Goal: Task Accomplishment & Management: Manage account settings

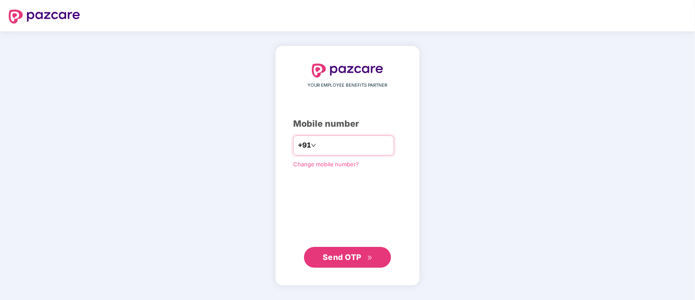
type input "**********"
click at [339, 260] on span "Send OTP" at bounding box center [342, 256] width 39 height 9
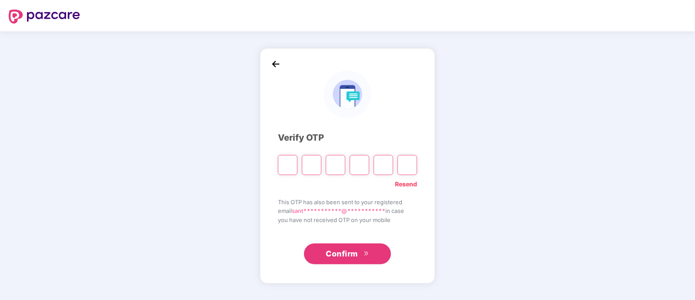
type input "*"
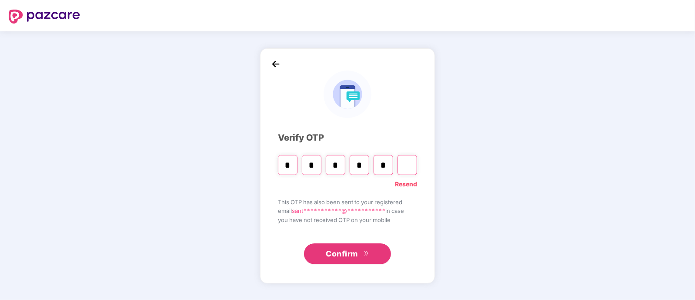
type input "*"
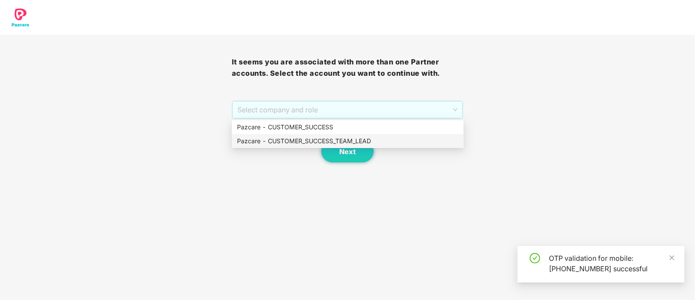
drag, startPoint x: 300, startPoint y: 111, endPoint x: 312, endPoint y: 144, distance: 35.5
click at [312, 144] on body "It seems you are associated with more than one Partner accounts. Select the acc…" at bounding box center [347, 150] width 695 height 300
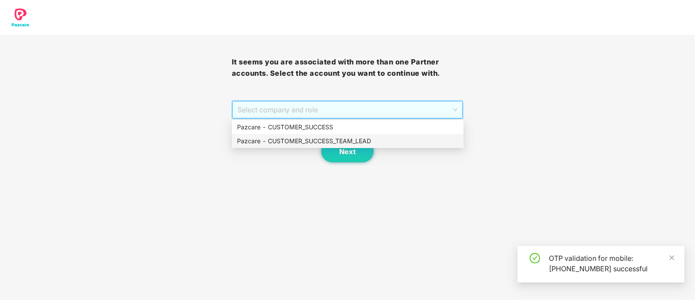
click at [312, 144] on div "Pazcare - CUSTOMER_SUCCESS_TEAM_LEAD" at bounding box center [347, 141] width 221 height 10
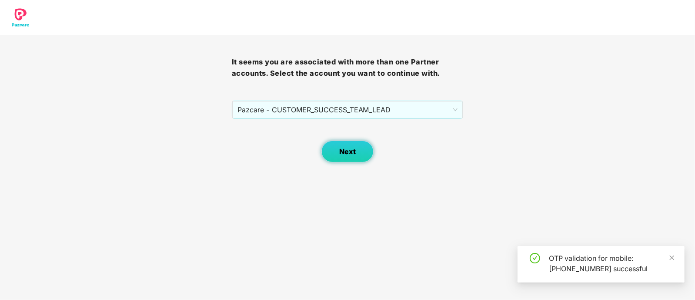
click at [353, 147] on span "Next" at bounding box center [347, 151] width 17 height 8
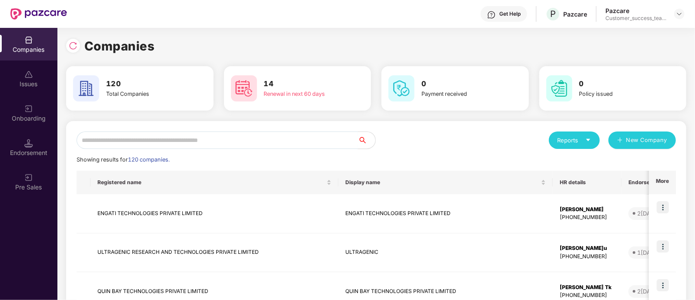
click at [237, 146] on input "text" at bounding box center [217, 139] width 281 height 17
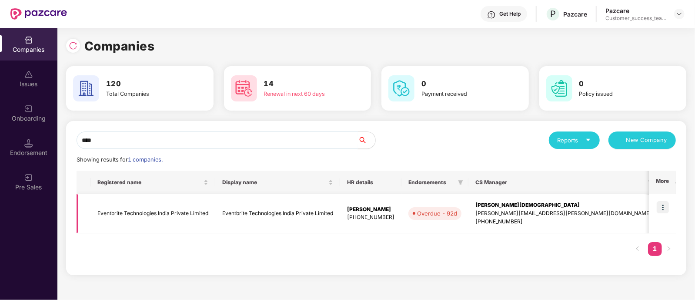
type input "****"
click at [661, 206] on img at bounding box center [662, 207] width 12 height 12
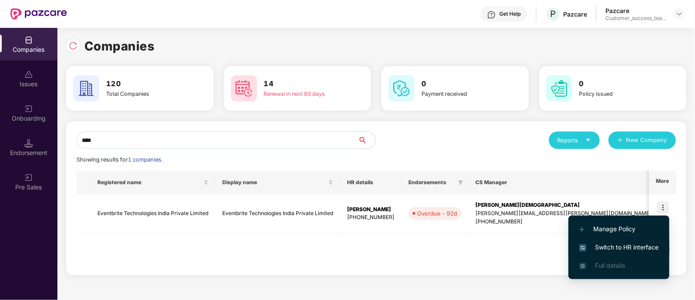
click at [604, 243] on span "Switch to HR interface" at bounding box center [618, 247] width 79 height 10
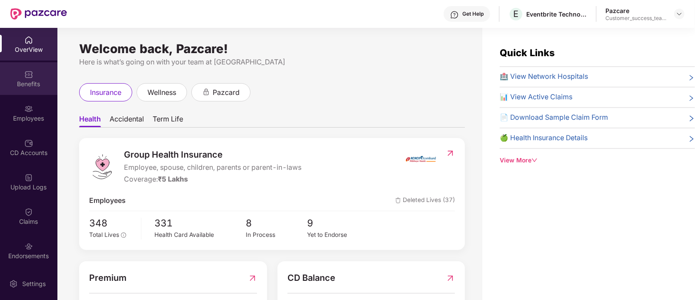
click at [29, 69] on div at bounding box center [28, 73] width 9 height 9
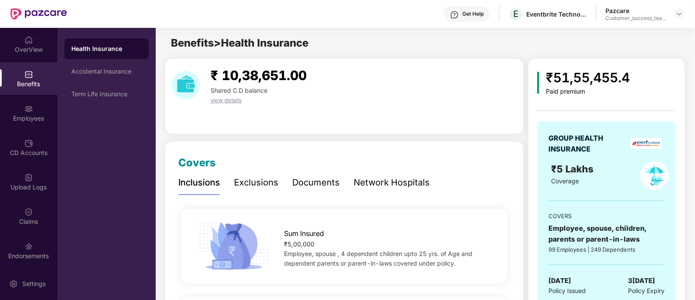
click at [398, 176] on div "Network Hospitals" at bounding box center [391, 182] width 76 height 13
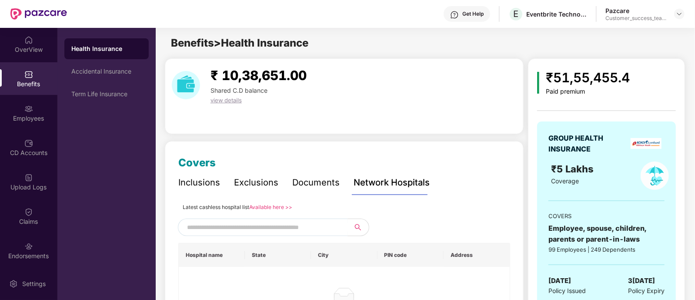
scroll to position [112, 0]
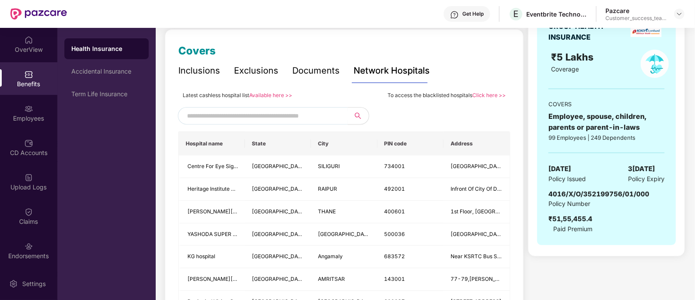
click at [265, 119] on input "text" at bounding box center [261, 115] width 149 height 13
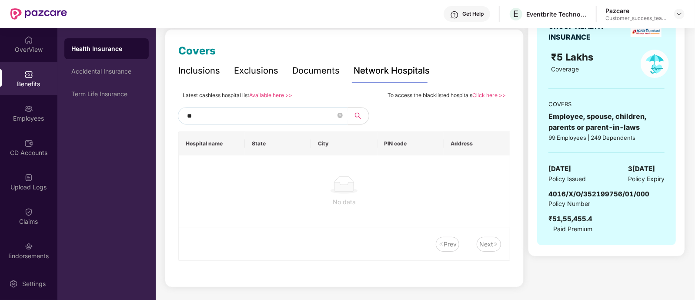
type input "*"
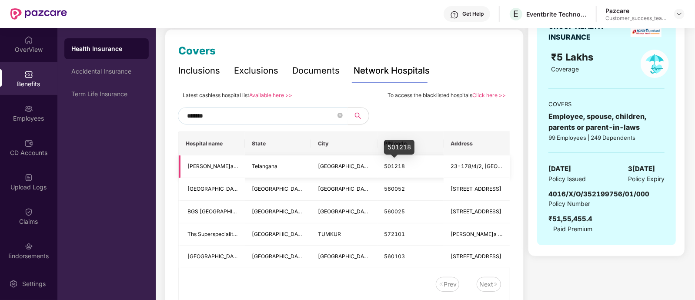
click at [391, 165] on span "501218" at bounding box center [394, 166] width 21 height 7
copy span "501218"
click at [261, 114] on input "*******" at bounding box center [261, 115] width 149 height 13
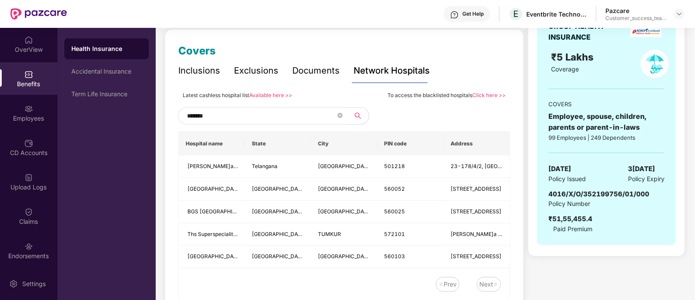
click at [261, 114] on input "*******" at bounding box center [261, 115] width 149 height 13
paste input "text"
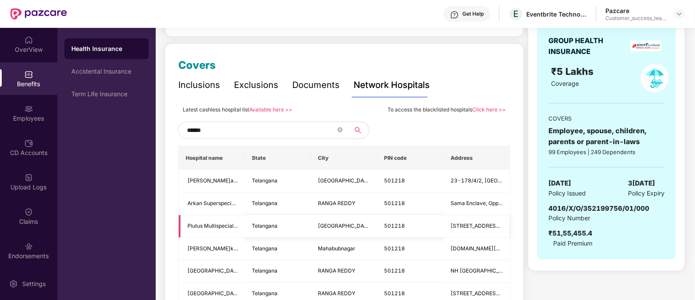
scroll to position [97, 0]
type input "******"
click at [375, 218] on td "[GEOGRAPHIC_DATA]" at bounding box center [344, 227] width 66 height 23
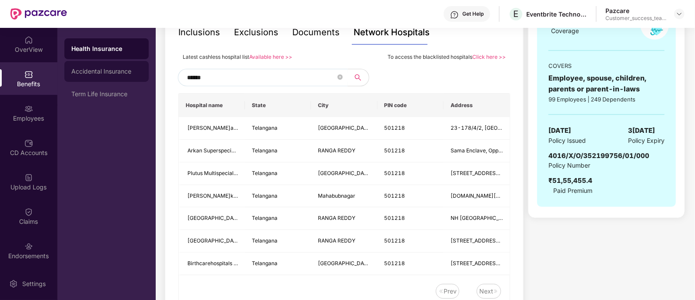
click at [83, 73] on div "Accidental Insurance" at bounding box center [106, 71] width 70 height 7
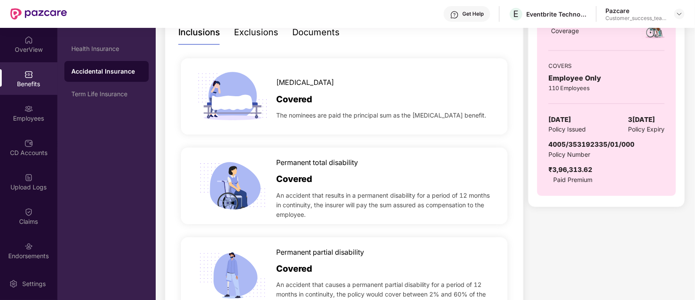
click at [313, 29] on div "Documents" at bounding box center [315, 32] width 47 height 13
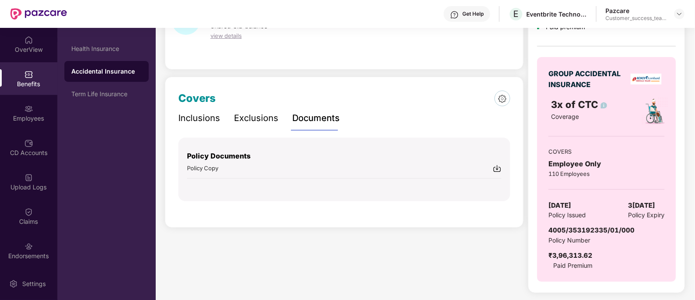
scroll to position [63, 0]
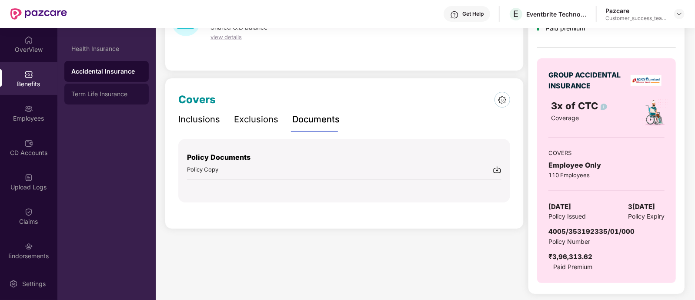
click at [107, 92] on div "Term Life Insurance" at bounding box center [106, 93] width 70 height 7
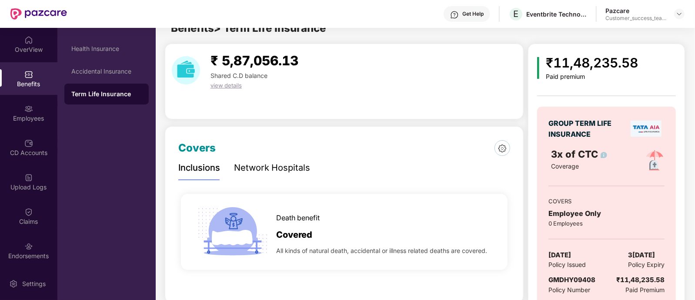
scroll to position [38, 0]
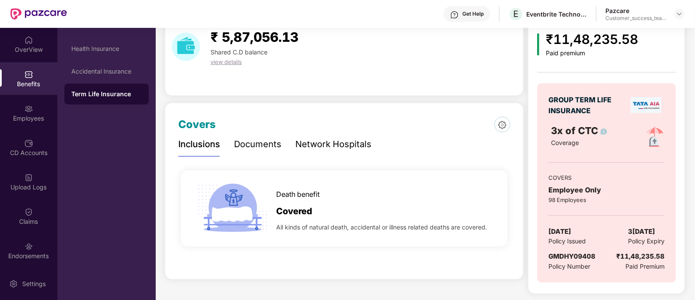
click at [263, 150] on div "Documents" at bounding box center [257, 143] width 47 height 13
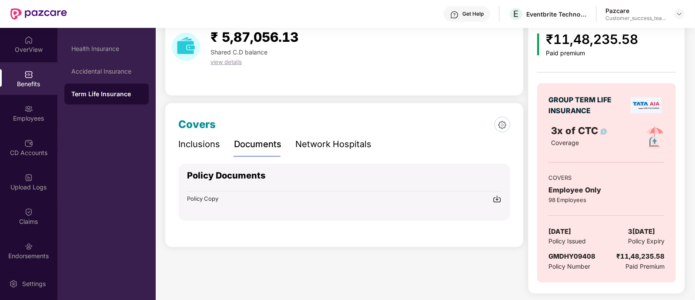
click at [337, 138] on div "Network Hospitals" at bounding box center [333, 143] width 76 height 13
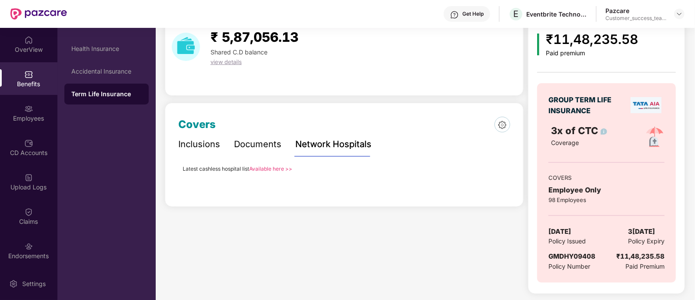
scroll to position [0, 0]
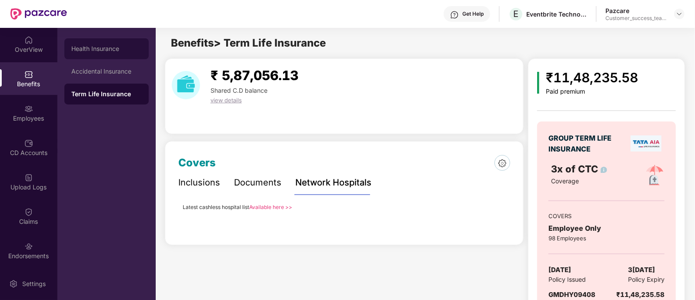
click at [99, 42] on div "Health Insurance" at bounding box center [106, 48] width 84 height 21
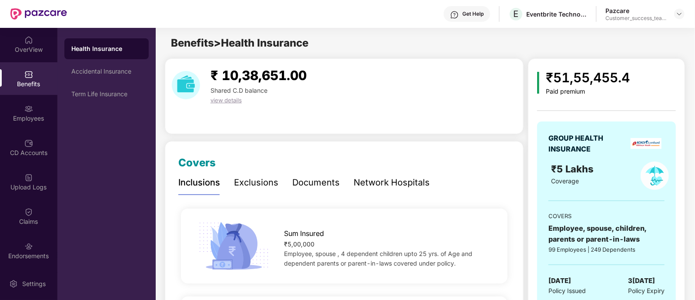
click at [393, 179] on div "Network Hospitals" at bounding box center [391, 182] width 76 height 13
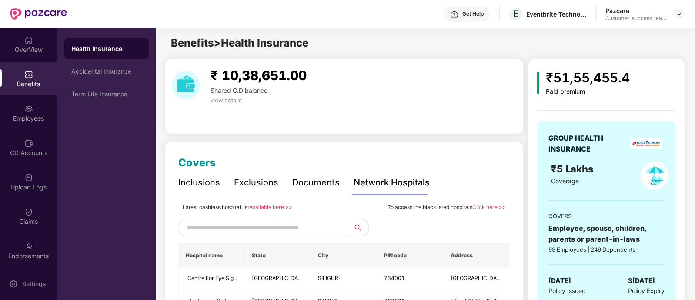
click at [491, 207] on link "Click here >>" at bounding box center [488, 206] width 33 height 7
click at [37, 118] on div "Employees" at bounding box center [28, 118] width 57 height 9
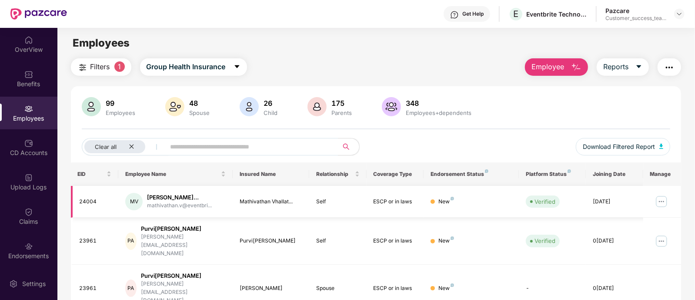
click at [662, 204] on img at bounding box center [661, 201] width 14 height 14
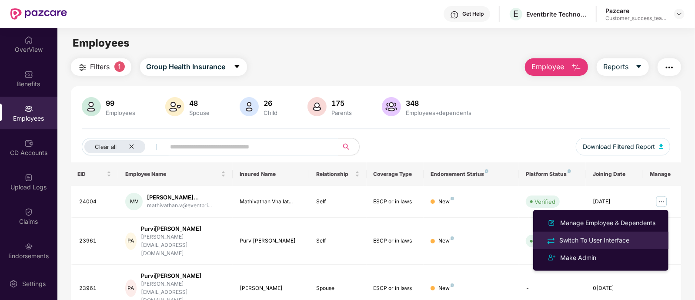
click at [609, 239] on div "Switch To User Interface" at bounding box center [593, 240] width 73 height 10
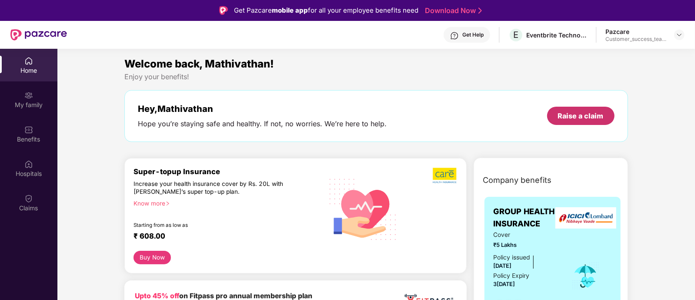
click at [570, 115] on div "Raise a claim" at bounding box center [581, 116] width 46 height 10
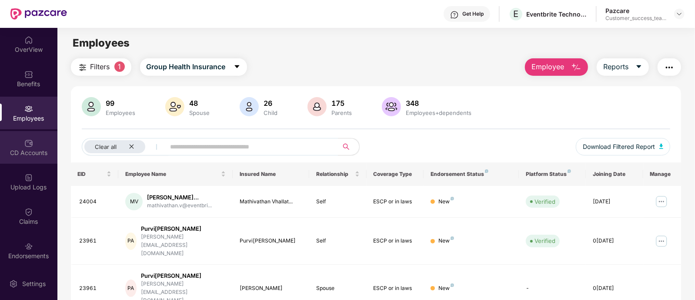
click at [13, 140] on div "CD Accounts" at bounding box center [28, 147] width 57 height 33
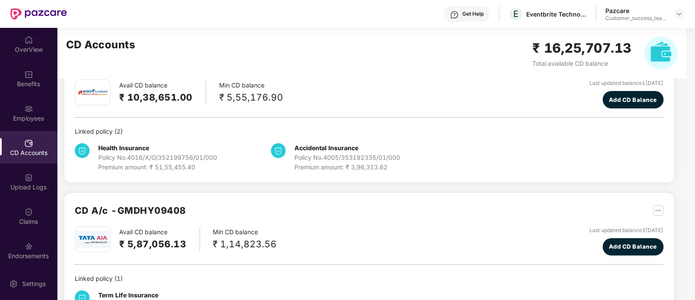
scroll to position [83, 0]
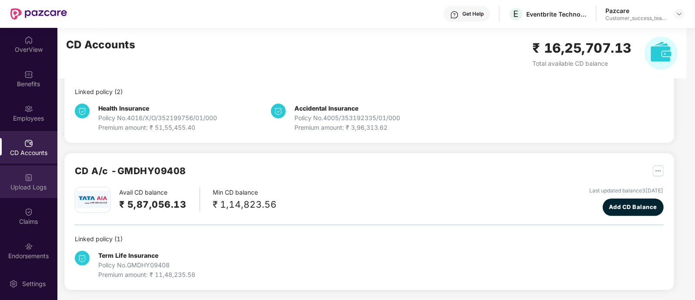
click at [26, 191] on div "Upload Logs" at bounding box center [28, 181] width 57 height 33
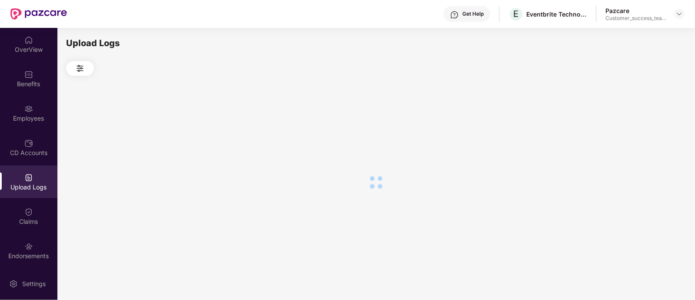
scroll to position [0, 0]
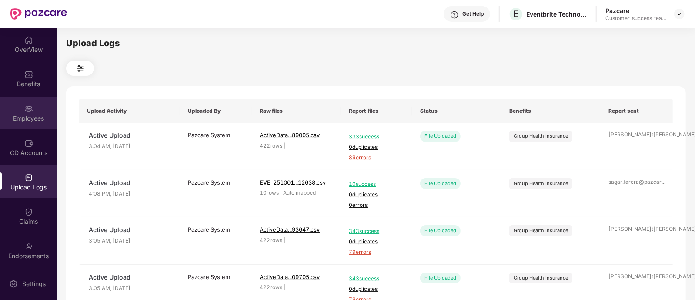
click at [35, 115] on div "Employees" at bounding box center [28, 118] width 57 height 9
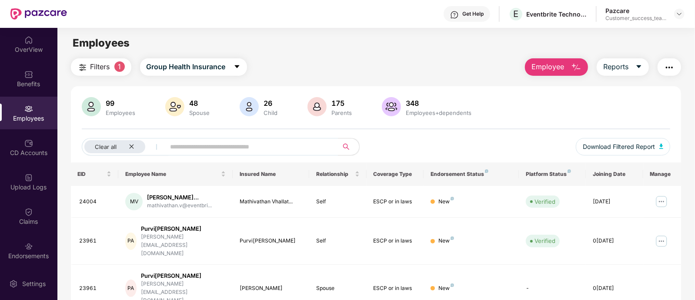
click at [557, 67] on span "Employee" at bounding box center [547, 66] width 33 height 11
click at [17, 171] on div "Upload Logs" at bounding box center [28, 181] width 57 height 33
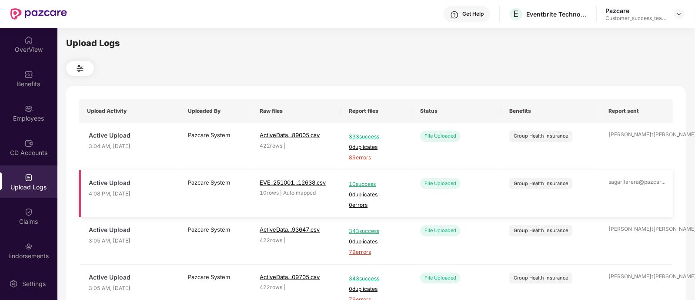
scroll to position [330, 0]
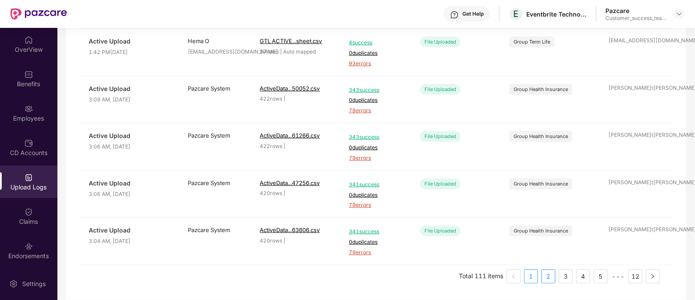
click at [546, 273] on link "2" at bounding box center [548, 276] width 13 height 13
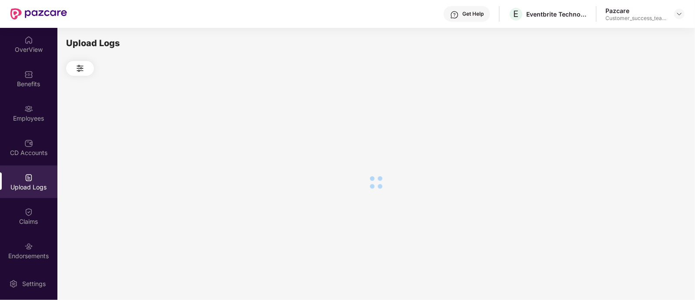
scroll to position [0, 0]
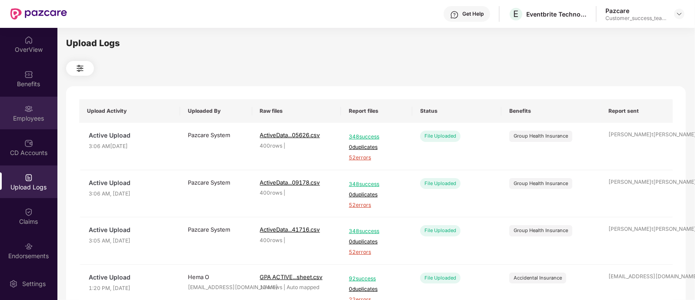
click at [33, 120] on div "Employees" at bounding box center [28, 118] width 57 height 9
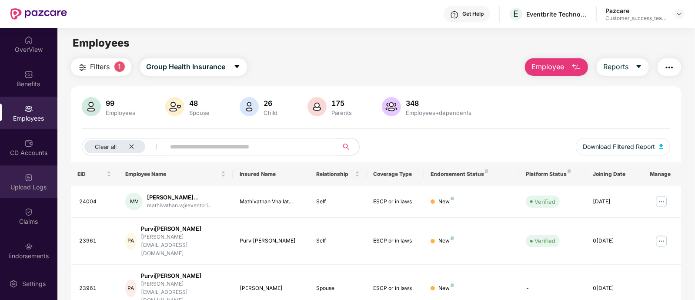
click at [34, 190] on div "Upload Logs" at bounding box center [28, 187] width 57 height 9
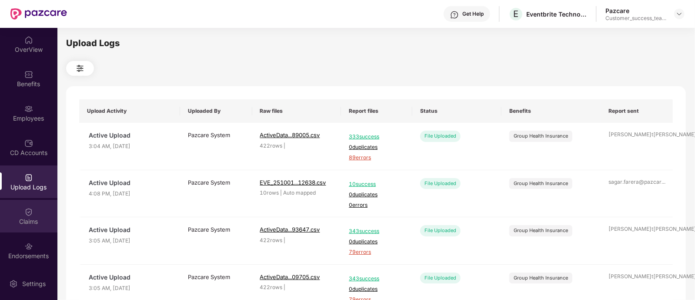
click at [29, 214] on img at bounding box center [28, 211] width 9 height 9
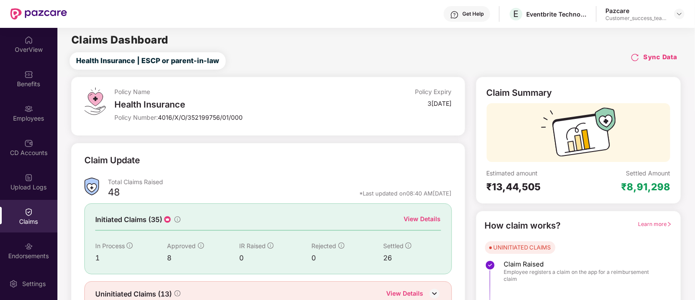
scroll to position [40, 0]
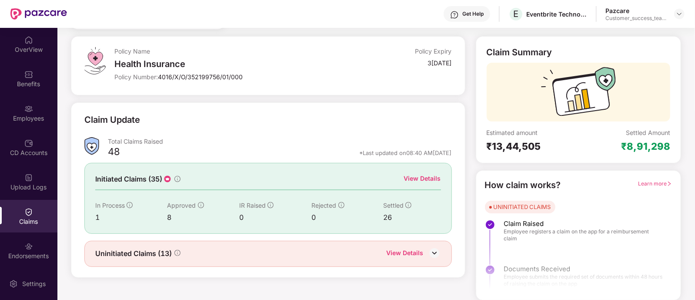
click at [425, 182] on div "View Details" at bounding box center [422, 178] width 37 height 10
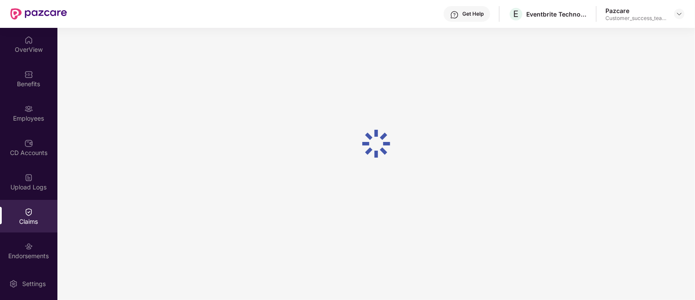
scroll to position [28, 0]
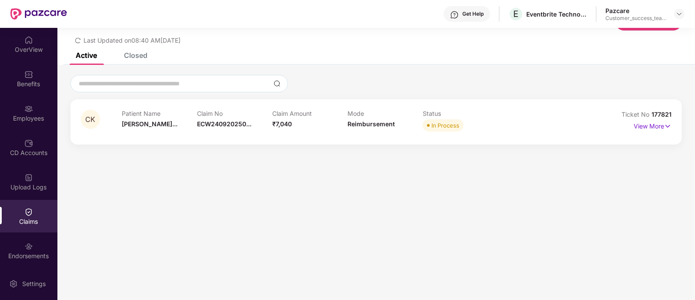
click at [135, 53] on div "Closed" at bounding box center [135, 55] width 23 height 9
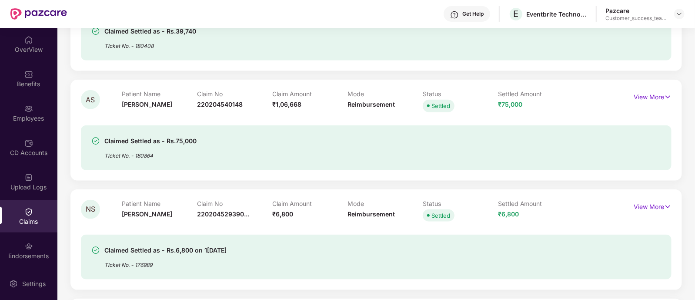
scroll to position [0, 0]
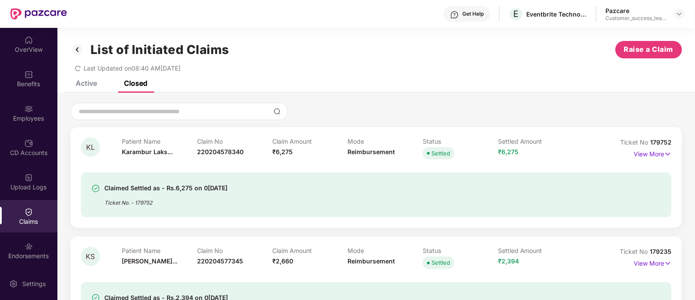
click at [85, 84] on div "Active" at bounding box center [86, 83] width 21 height 9
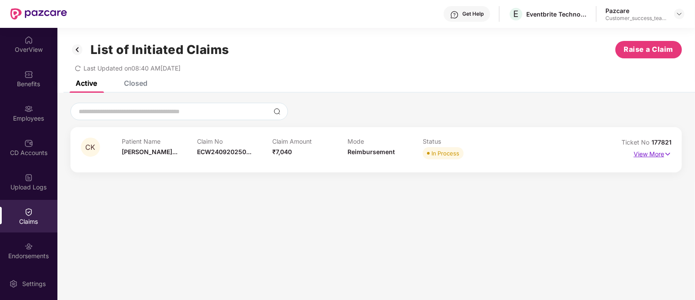
click at [638, 155] on p "View More" at bounding box center [652, 153] width 38 height 12
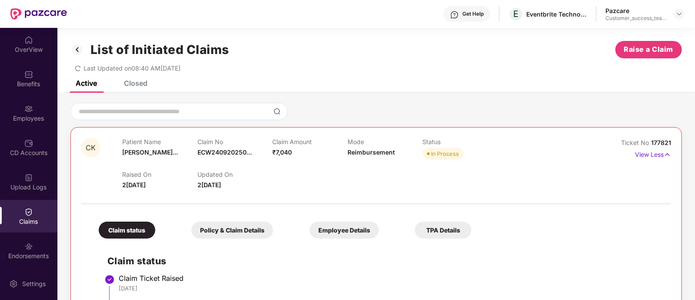
click at [310, 232] on div "Employee Details" at bounding box center [344, 229] width 69 height 17
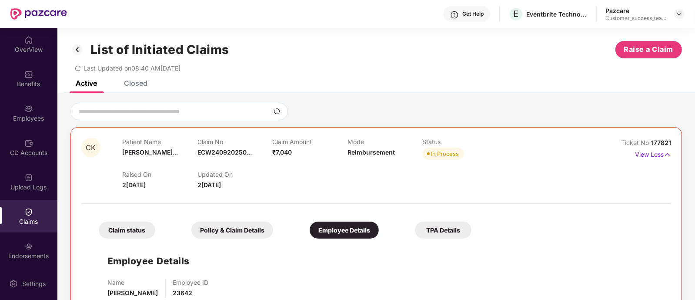
click at [78, 44] on img at bounding box center [77, 49] width 14 height 15
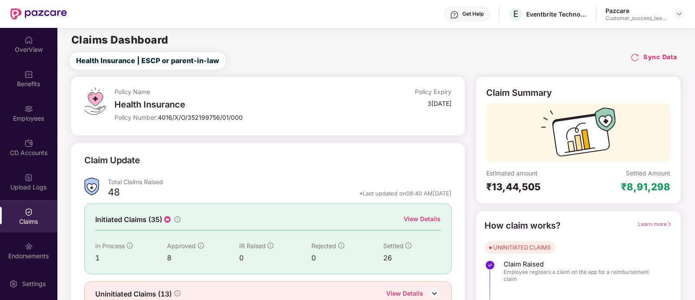
click at [423, 215] on div "View Details" at bounding box center [422, 219] width 37 height 10
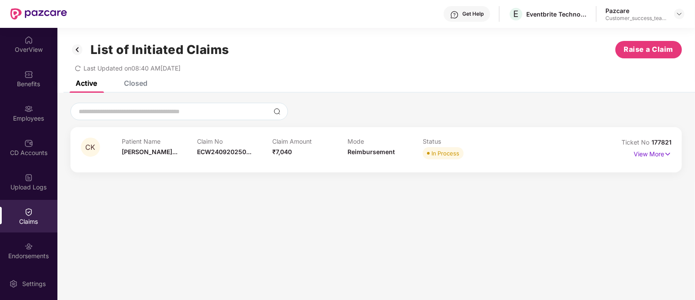
click at [131, 80] on div "Closed" at bounding box center [135, 83] width 23 height 9
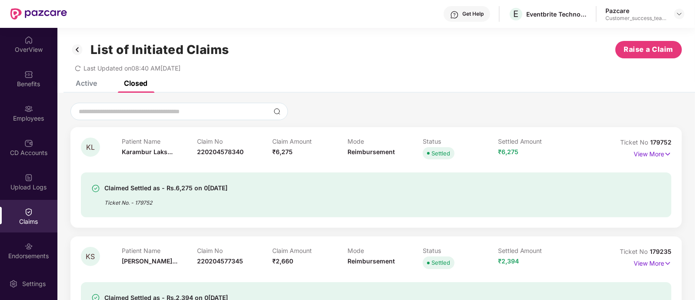
click at [74, 46] on img at bounding box center [77, 49] width 14 height 15
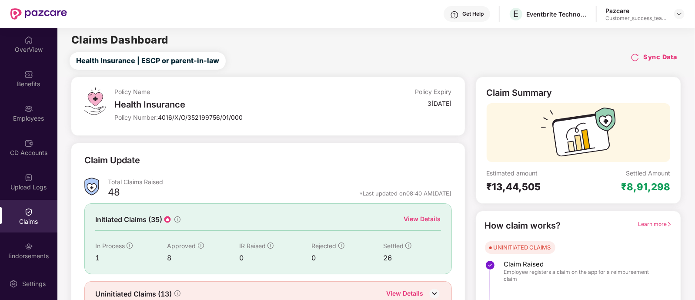
click at [423, 216] on div "View Details" at bounding box center [422, 219] width 37 height 10
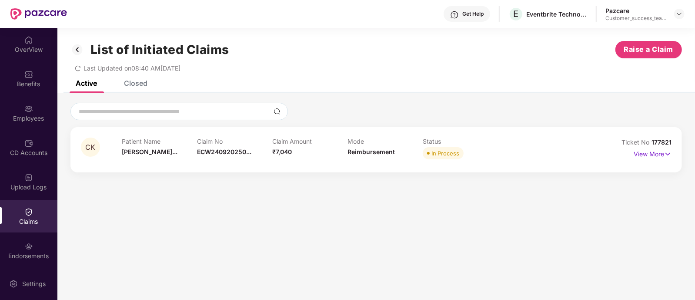
click at [136, 82] on div "Closed" at bounding box center [135, 83] width 23 height 9
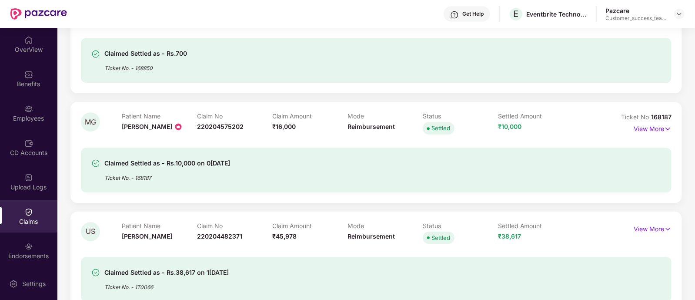
scroll to position [1661, 0]
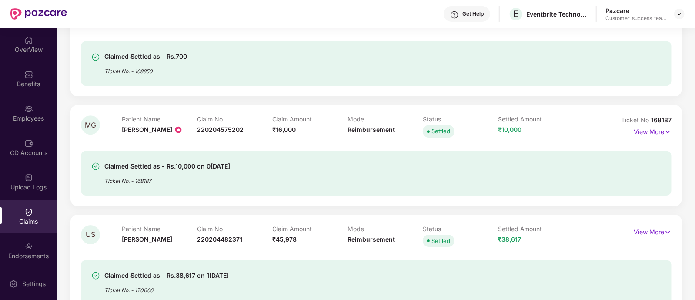
click at [662, 128] on p "View More" at bounding box center [652, 131] width 38 height 12
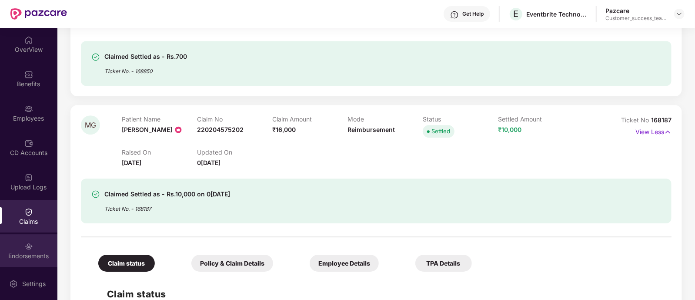
click at [29, 253] on div "Endorsements" at bounding box center [28, 255] width 57 height 9
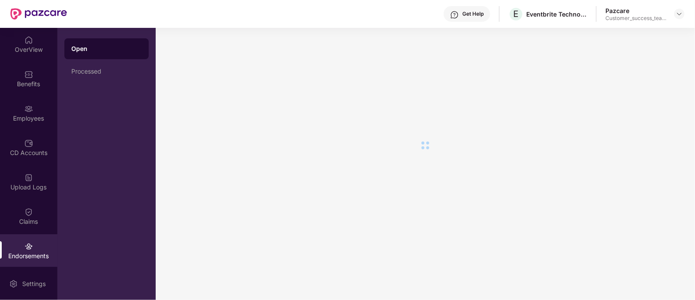
scroll to position [0, 0]
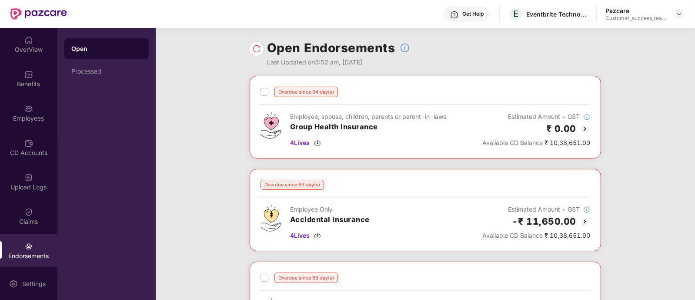
click at [584, 220] on img at bounding box center [584, 221] width 10 height 10
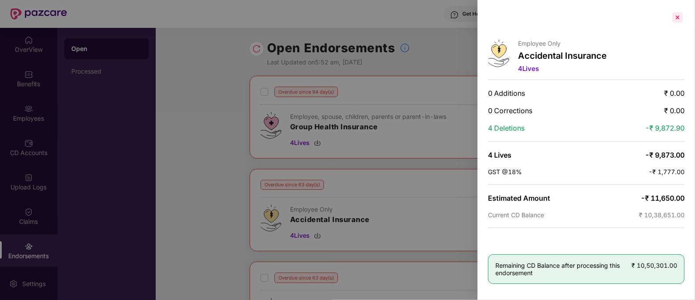
click at [682, 14] on div at bounding box center [677, 17] width 14 height 14
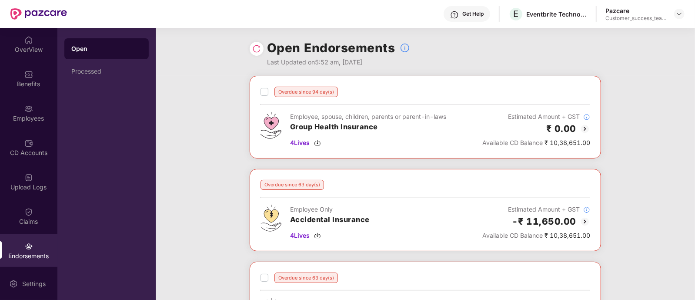
click at [443, 209] on div "Employee Only Accidental Insurance 4 Lives Estimated Amount + GST -₹ 11,650.00 …" at bounding box center [424, 222] width 329 height 36
click at [326, 210] on div "Employee Only" at bounding box center [330, 209] width 80 height 10
click at [575, 207] on div "Estimated Amount + GST" at bounding box center [536, 209] width 108 height 10
click at [296, 190] on div "Overdue since 63 day(s) Employee Only Accidental Insurance 4 Lives Estimated Am…" at bounding box center [424, 210] width 329 height 60
click at [579, 221] on img at bounding box center [584, 221] width 10 height 10
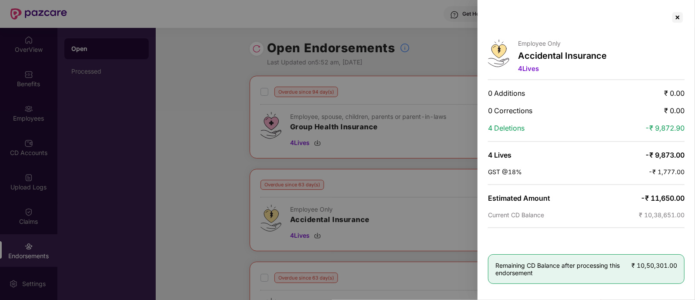
click at [442, 178] on div at bounding box center [347, 150] width 695 height 300
click at [676, 16] on div at bounding box center [677, 17] width 14 height 14
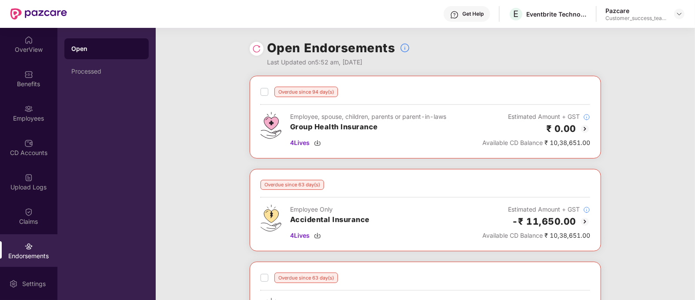
click at [578, 192] on div "Overdue since 63 day(s) Employee Only Accidental Insurance 4 Lives Estimated Am…" at bounding box center [424, 210] width 329 height 60
click at [457, 235] on div "Employee Only Accidental Insurance 4 Lives Estimated Amount + GST -₹ 11,650.00 …" at bounding box center [424, 222] width 329 height 36
click at [587, 130] on img at bounding box center [584, 128] width 10 height 10
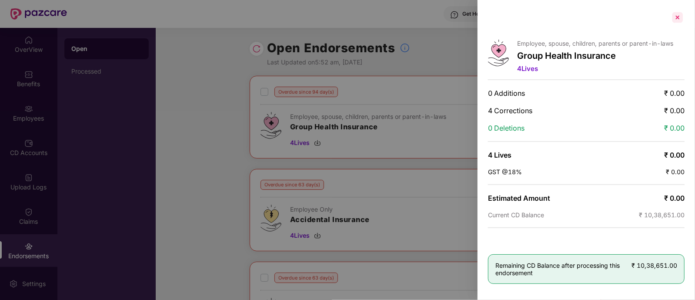
click at [677, 16] on div at bounding box center [677, 17] width 14 height 14
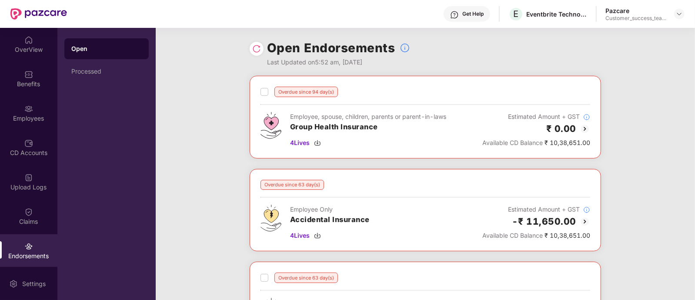
click at [584, 128] on img at bounding box center [584, 128] width 10 height 10
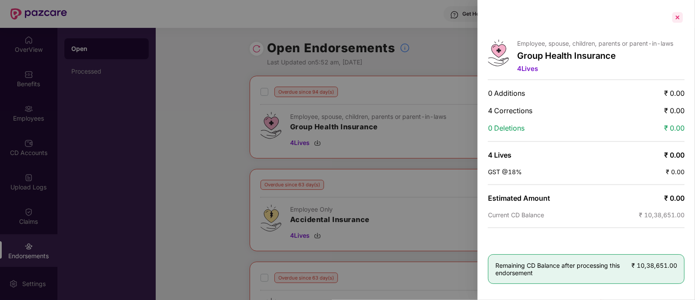
click at [680, 16] on div at bounding box center [677, 17] width 14 height 14
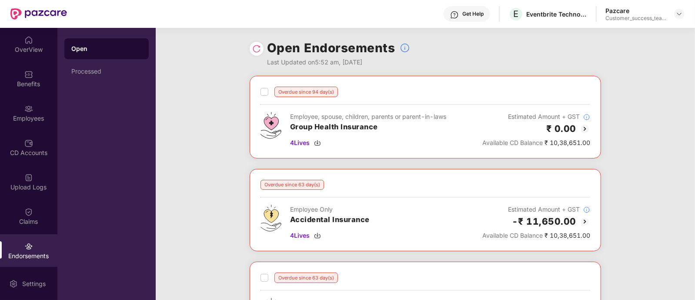
click at [585, 219] on img at bounding box center [584, 221] width 10 height 10
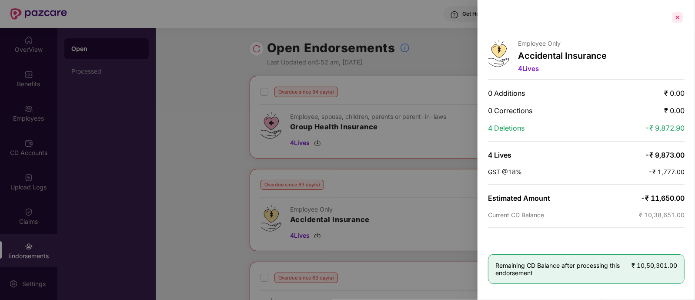
click at [677, 23] on div at bounding box center [677, 17] width 14 height 14
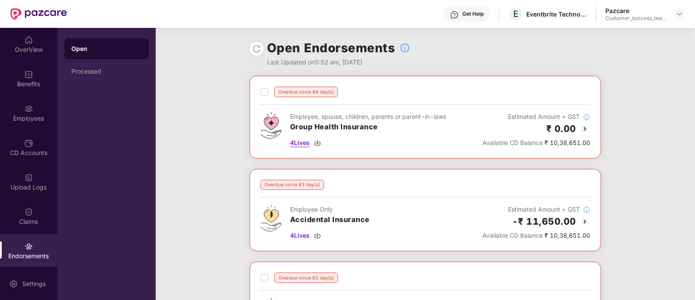
click at [320, 142] on img at bounding box center [317, 142] width 7 height 7
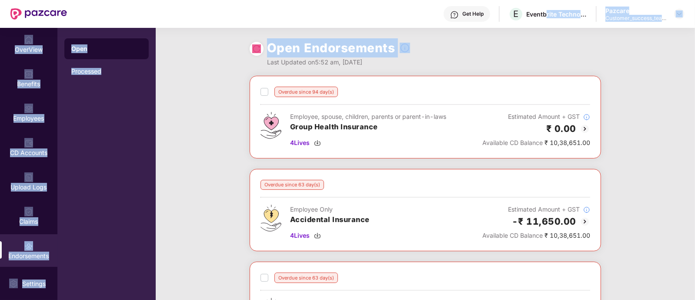
drag, startPoint x: 573, startPoint y: 33, endPoint x: 544, endPoint y: -2, distance: 46.0
click at [544, 0] on html "Get Help E Eventbrite Technologies India Private Limited Pazcare Customer_succe…" at bounding box center [347, 150] width 695 height 300
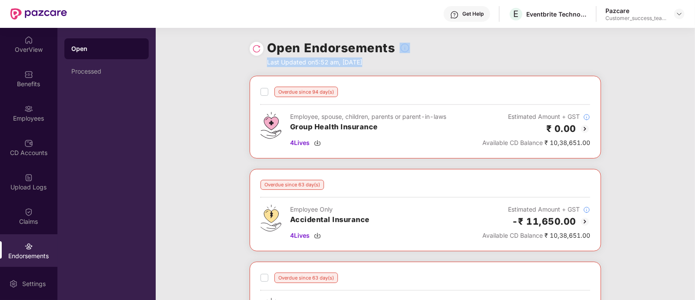
drag, startPoint x: 622, startPoint y: 103, endPoint x: 641, endPoint y: 101, distance: 18.4
click at [316, 233] on img at bounding box center [317, 235] width 7 height 7
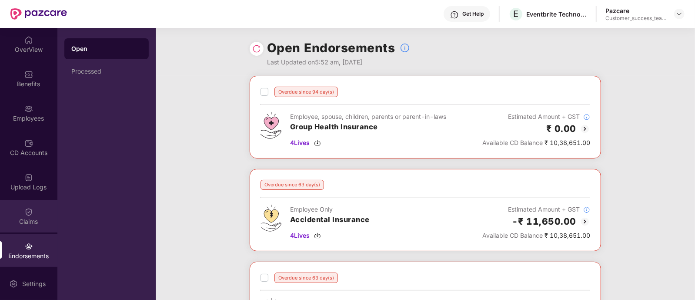
scroll to position [35, 0]
click at [24, 246] on img at bounding box center [28, 245] width 9 height 9
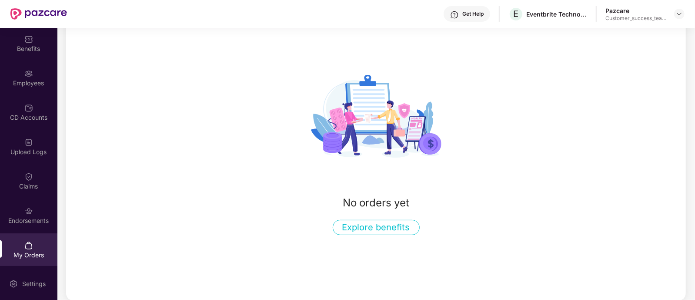
scroll to position [0, 0]
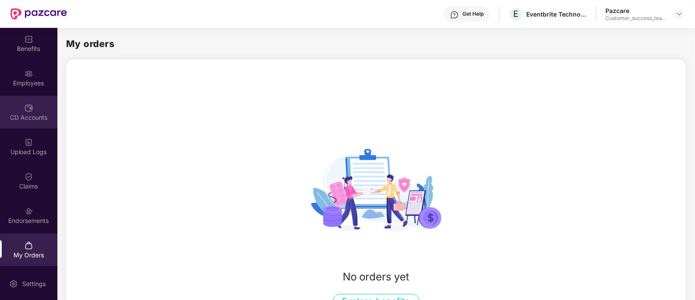
click at [30, 125] on div "CD Accounts" at bounding box center [28, 112] width 57 height 33
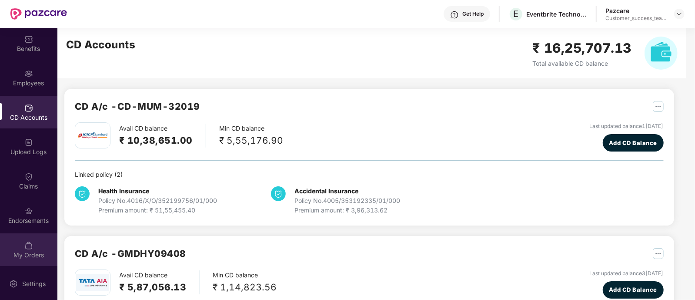
click at [26, 241] on img at bounding box center [28, 245] width 9 height 9
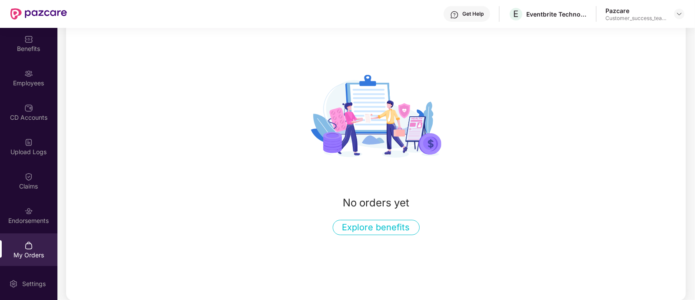
click at [373, 232] on button "Explore benefits" at bounding box center [376, 227] width 87 height 15
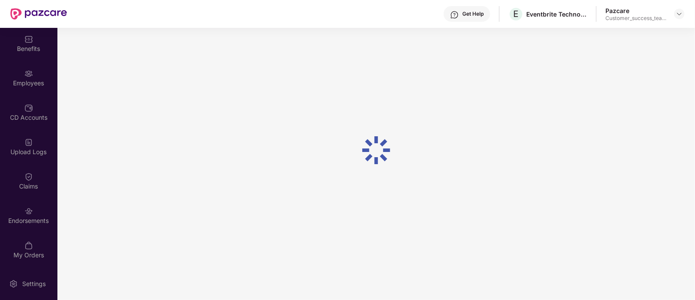
scroll to position [28, 0]
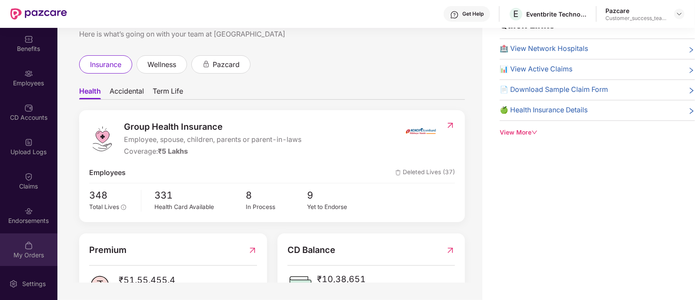
click at [30, 235] on div "My Orders" at bounding box center [28, 249] width 57 height 33
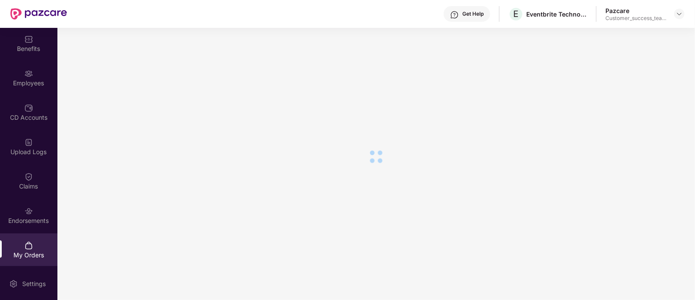
scroll to position [74, 0]
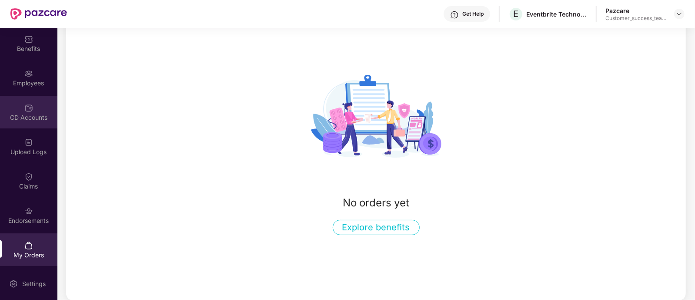
click at [31, 117] on div "CD Accounts" at bounding box center [28, 117] width 57 height 9
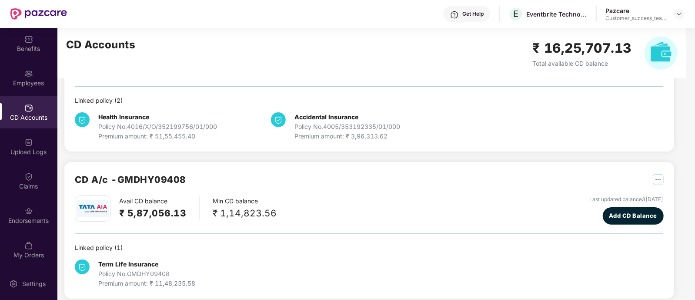
scroll to position [0, 0]
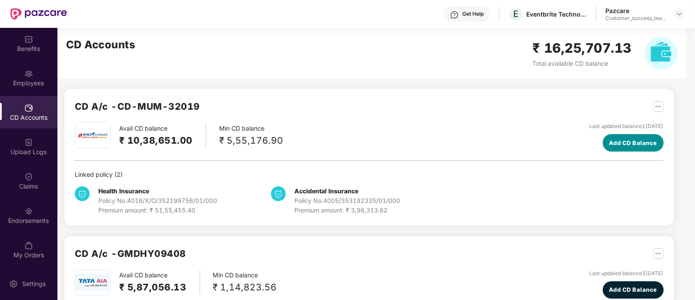
click at [609, 140] on span "Add CD Balance" at bounding box center [633, 142] width 48 height 9
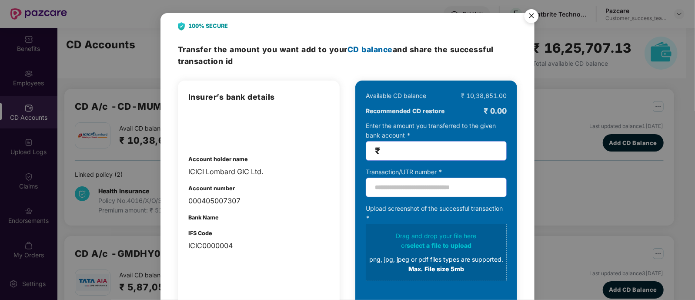
click at [529, 12] on img "Close" at bounding box center [531, 17] width 24 height 24
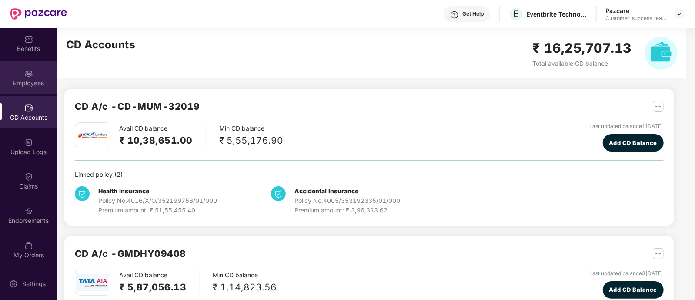
click at [30, 82] on div "Employees" at bounding box center [28, 83] width 57 height 9
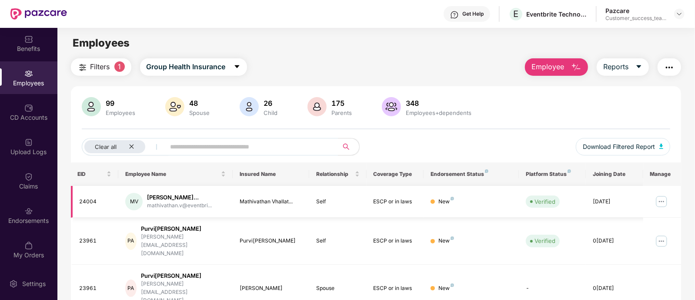
click at [662, 201] on img at bounding box center [661, 201] width 14 height 14
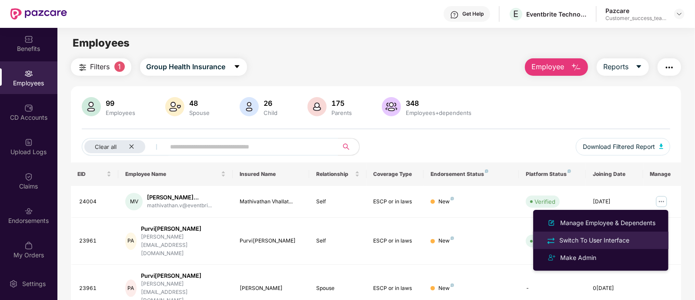
click at [603, 237] on div "Switch To User Interface" at bounding box center [593, 240] width 73 height 10
